Goal: Complete application form

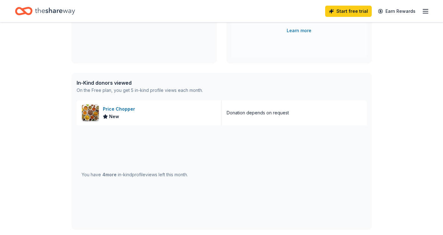
scroll to position [125, 0]
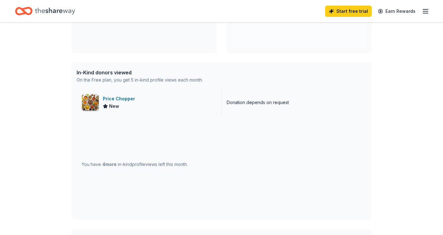
click at [126, 100] on div "Price Chopper" at bounding box center [120, 99] width 35 height 8
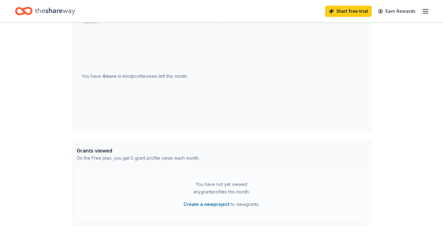
scroll to position [144, 0]
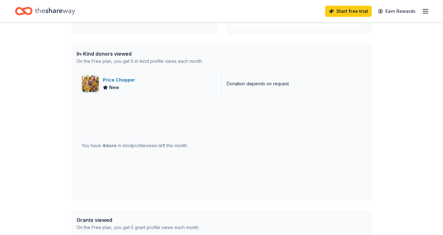
click at [112, 88] on span "New" at bounding box center [114, 88] width 10 height 8
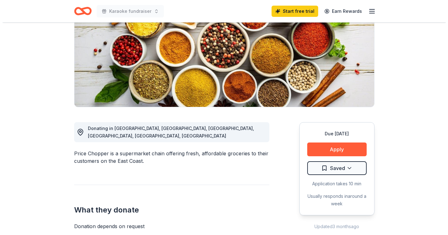
scroll to position [94, 0]
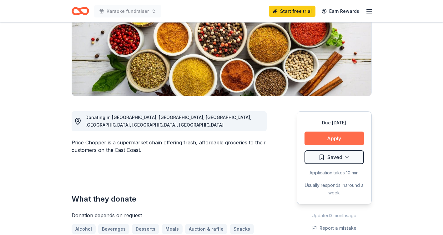
click at [328, 141] on button "Apply" at bounding box center [333, 139] width 59 height 14
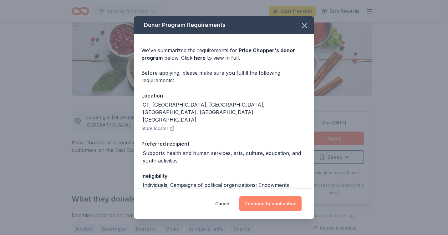
click at [274, 202] on button "Continue to application" at bounding box center [270, 203] width 62 height 15
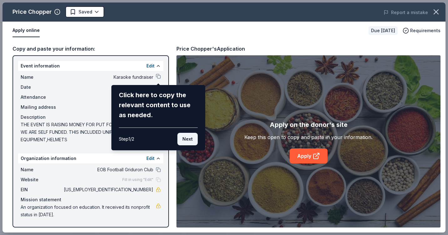
click at [186, 138] on button "Next" at bounding box center [187, 139] width 20 height 13
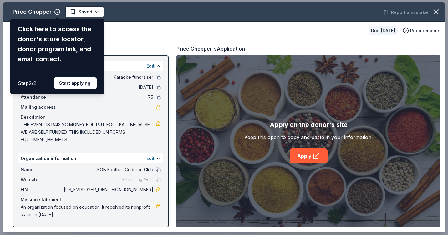
click at [78, 84] on button "Start applying!" at bounding box center [75, 83] width 43 height 13
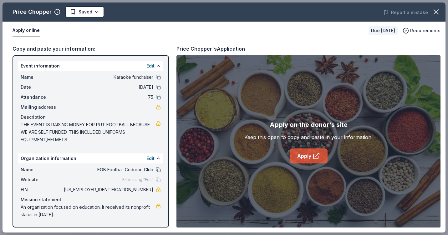
click at [300, 155] on link "Apply" at bounding box center [308, 155] width 38 height 15
click at [315, 156] on icon at bounding box center [316, 154] width 3 height 3
